Goal: Find specific page/section: Find specific page/section

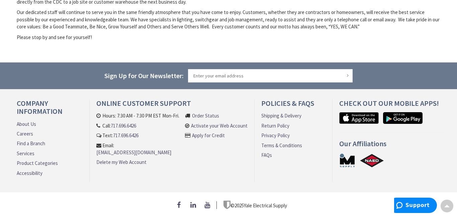
scroll to position [318, 0]
click at [24, 164] on link "Product Categories" at bounding box center [37, 163] width 41 height 7
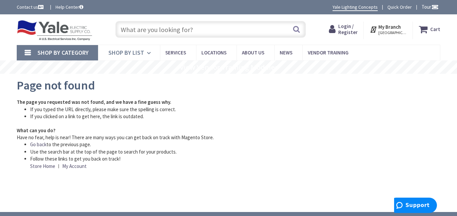
click at [124, 52] on span "Shop By List" at bounding box center [126, 53] width 36 height 8
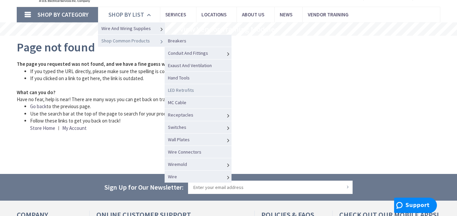
scroll to position [45, 0]
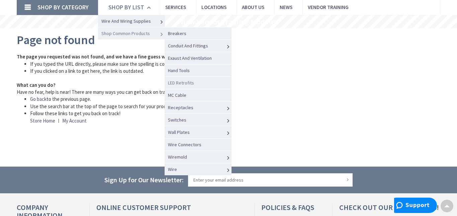
click at [202, 80] on link "LED Retrofits" at bounding box center [198, 83] width 67 height 12
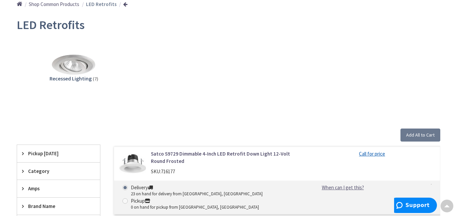
scroll to position [81, 0]
